Goal: Entertainment & Leisure: Consume media (video, audio)

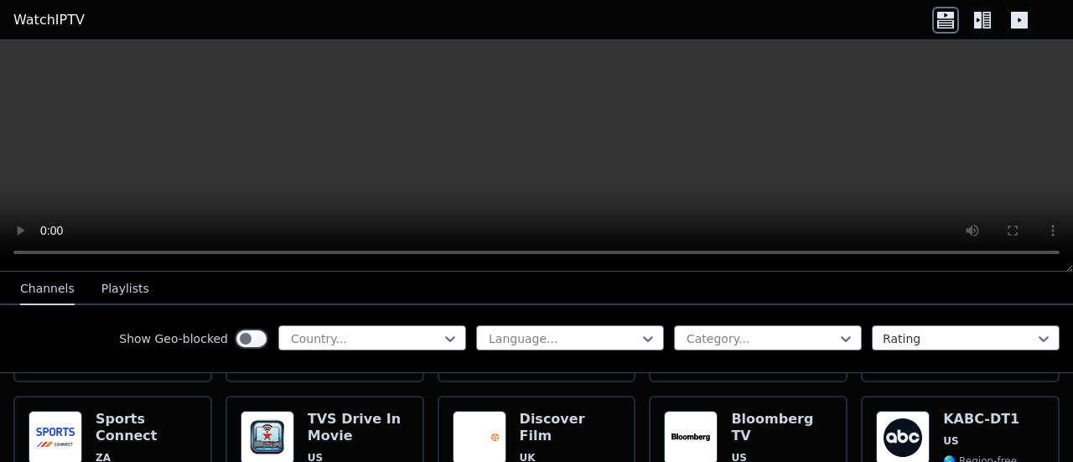
scroll to position [754, 0]
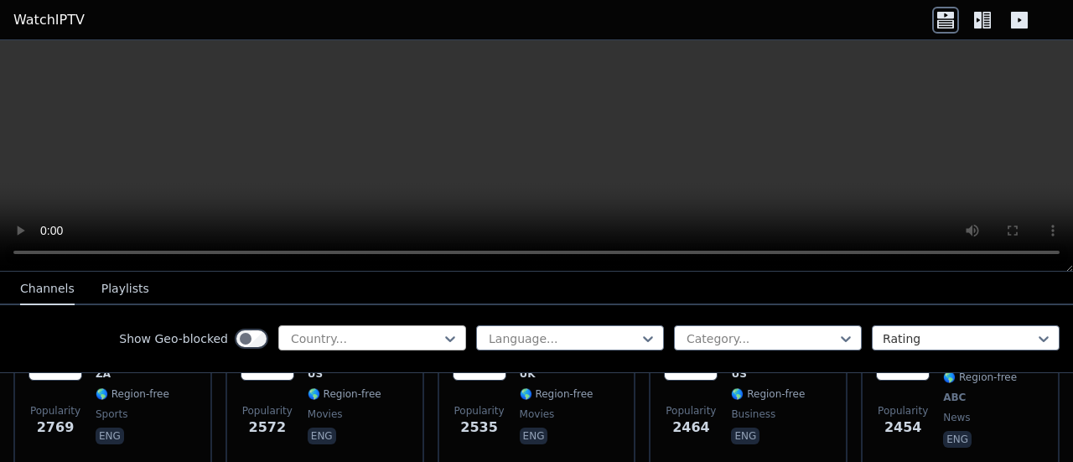
click at [389, 336] on div at bounding box center [365, 338] width 153 height 17
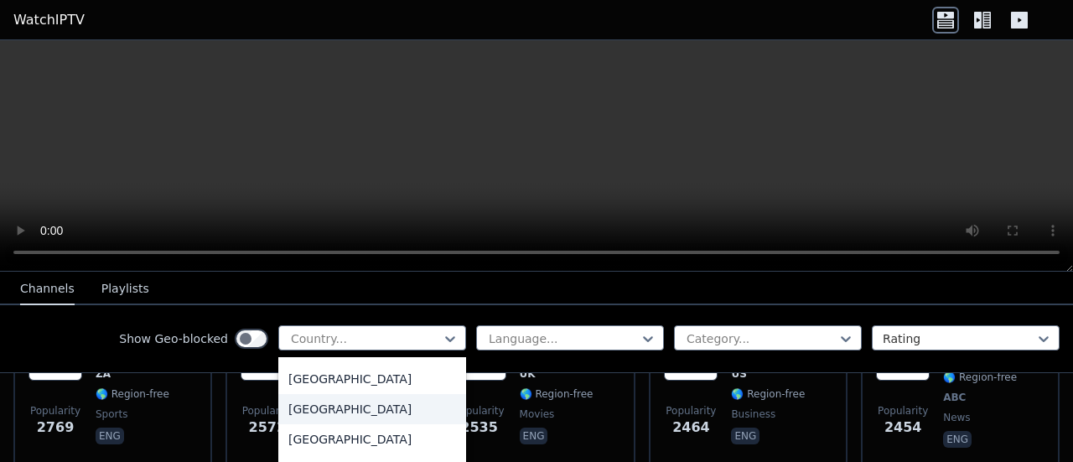
scroll to position [4442, 0]
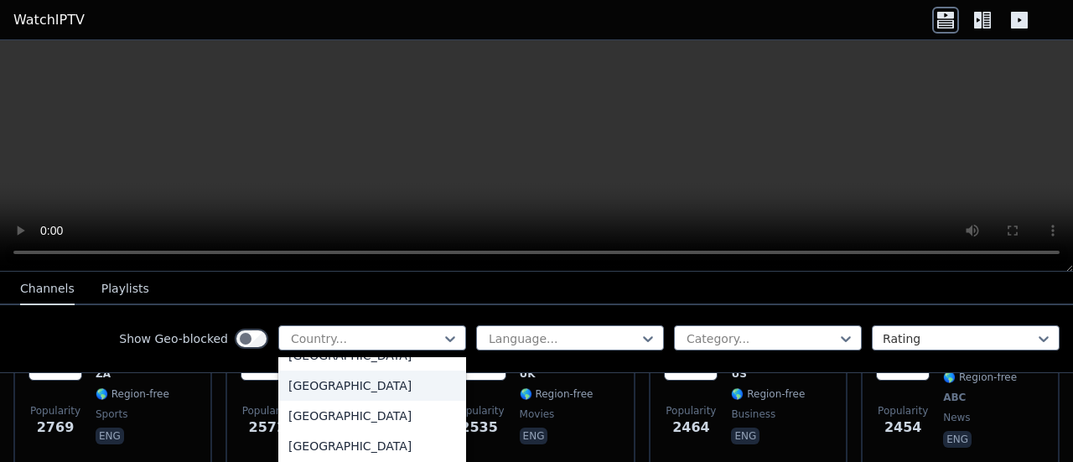
click at [339, 390] on div "[GEOGRAPHIC_DATA]" at bounding box center [372, 385] width 188 height 30
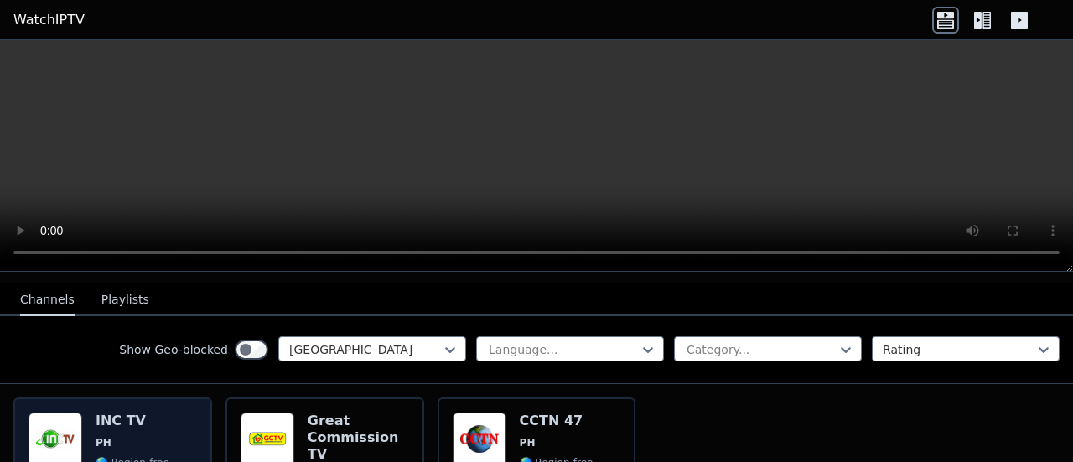
scroll to position [147, 0]
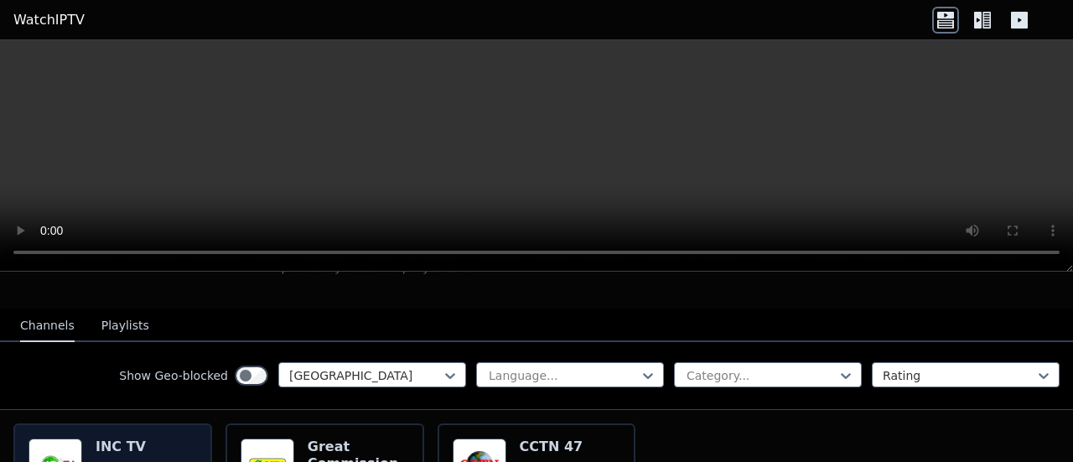
click at [147, 438] on h6 "INC TV" at bounding box center [133, 446] width 74 height 17
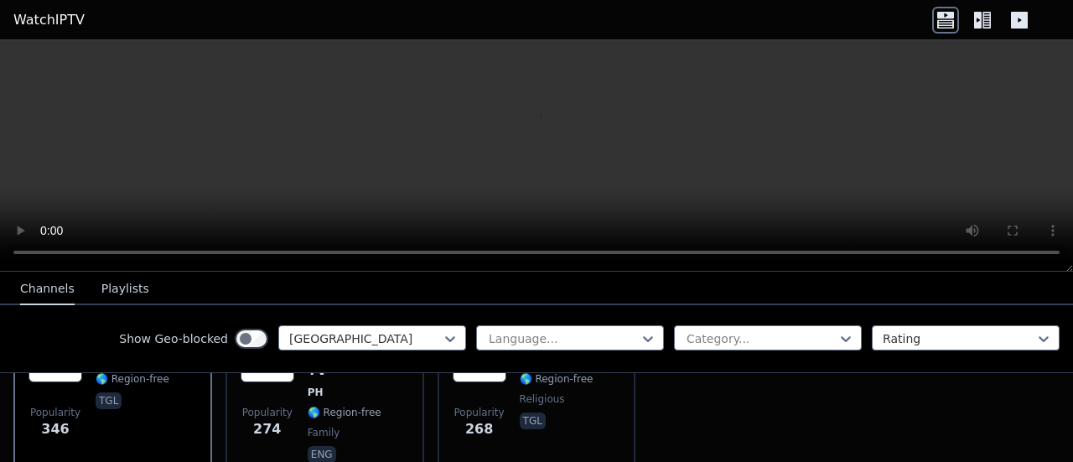
scroll to position [230, 0]
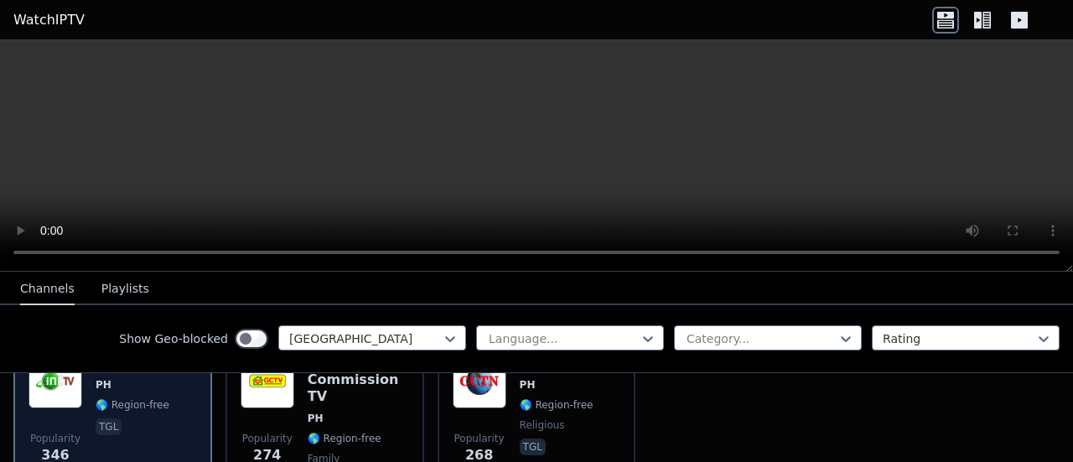
click at [166, 413] on div "Popularity 346 INC TV PH 🌎 Region-free tgl" at bounding box center [112, 422] width 168 height 137
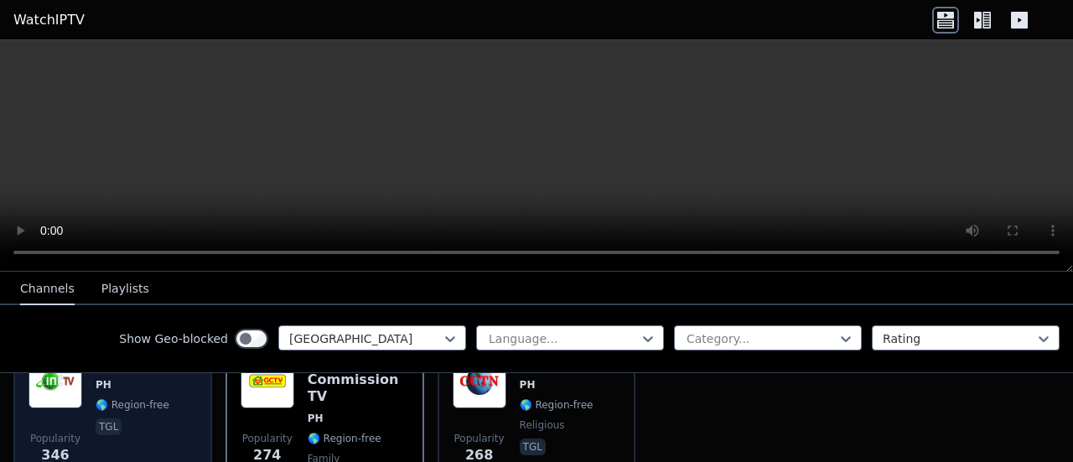
click at [142, 418] on span "tgl" at bounding box center [133, 428] width 74 height 20
